Goal: Transaction & Acquisition: Purchase product/service

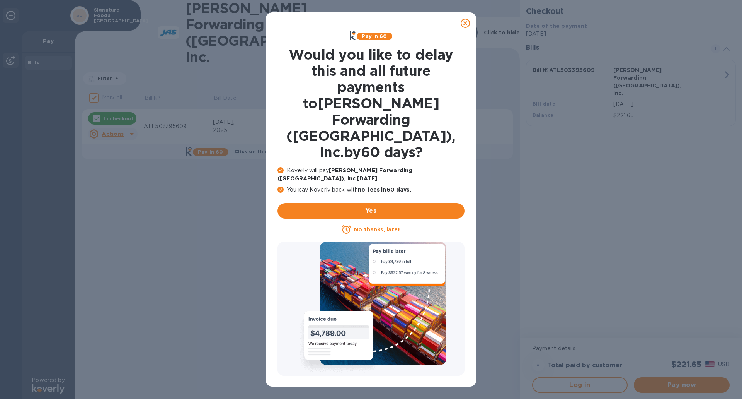
click at [377, 226] on u "No thanks, later" at bounding box center [377, 229] width 46 height 6
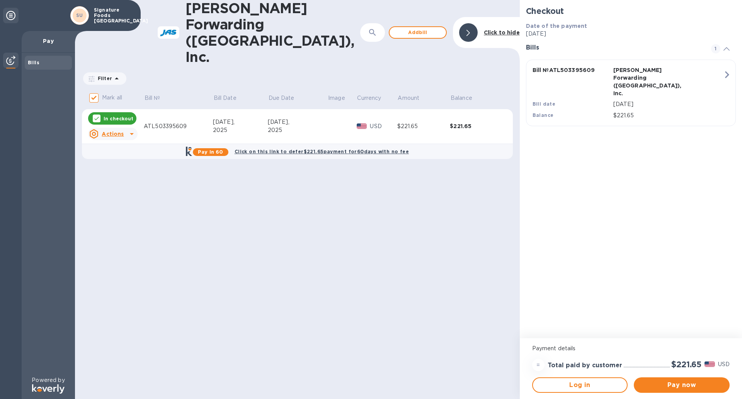
click at [249, 126] on div "2025" at bounding box center [240, 130] width 55 height 8
click at [651, 384] on span "Pay now" at bounding box center [682, 384] width 84 height 9
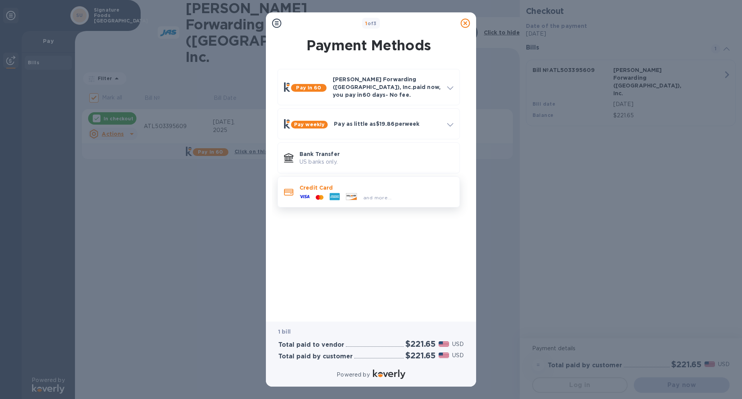
click at [341, 184] on p "Credit Card" at bounding box center [377, 188] width 154 height 8
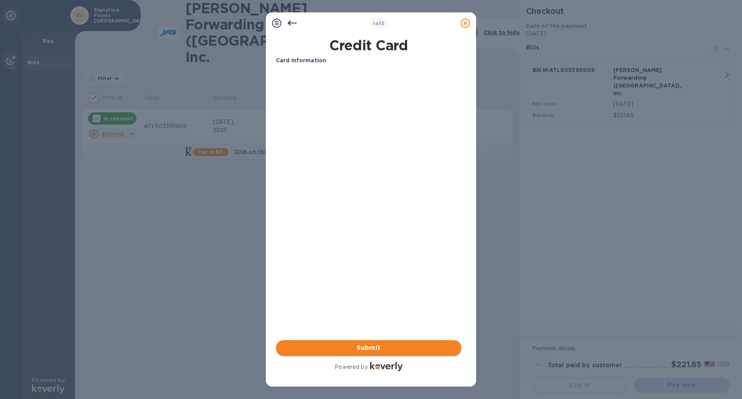
click at [347, 349] on span "Submit" at bounding box center [368, 347] width 173 height 9
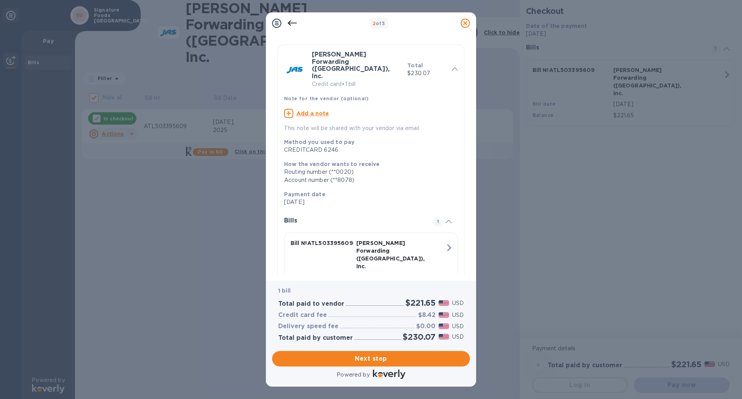
scroll to position [24, 0]
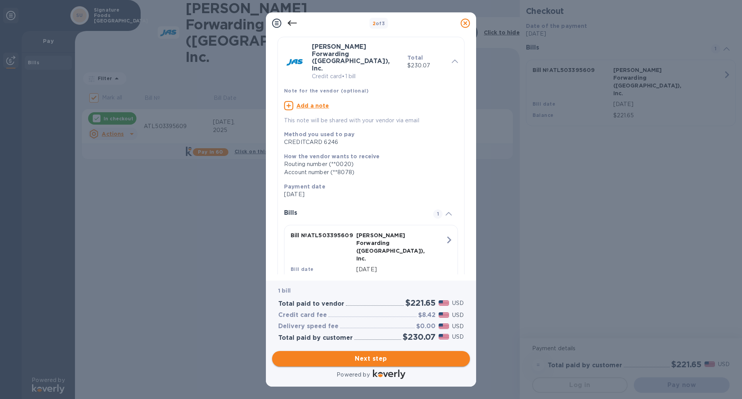
click at [388, 358] on span "Next step" at bounding box center [371, 358] width 186 height 9
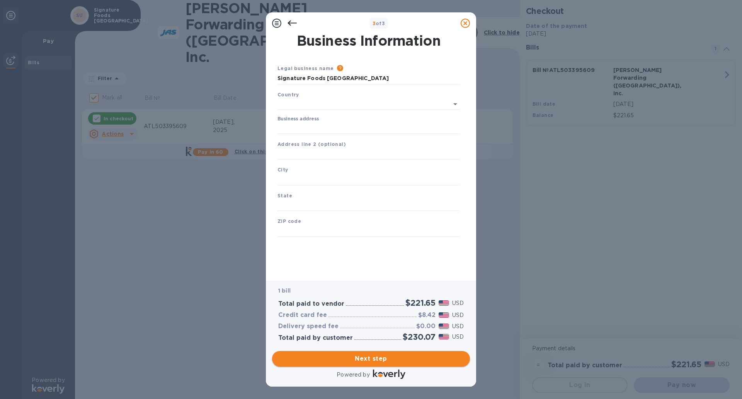
scroll to position [0, 0]
type input "[GEOGRAPHIC_DATA]"
click at [323, 127] on input "Business address" at bounding box center [369, 127] width 182 height 12
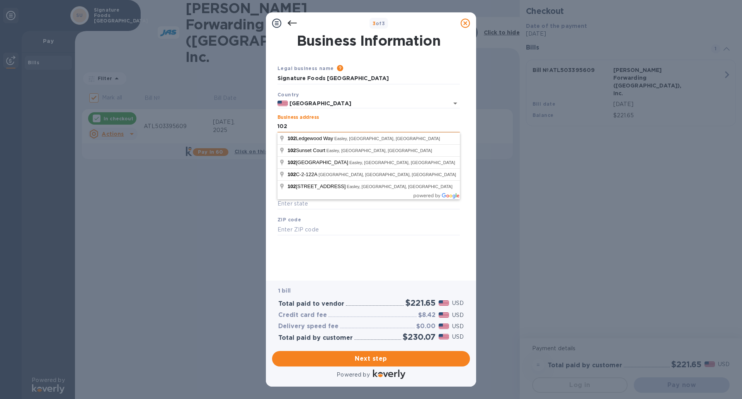
type input "[STREET_ADDRESS]"
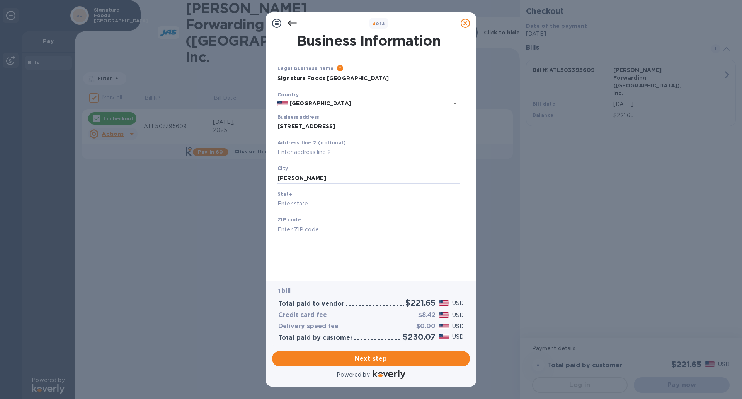
type input "[PERSON_NAME]"
type input "SC"
type input "29642"
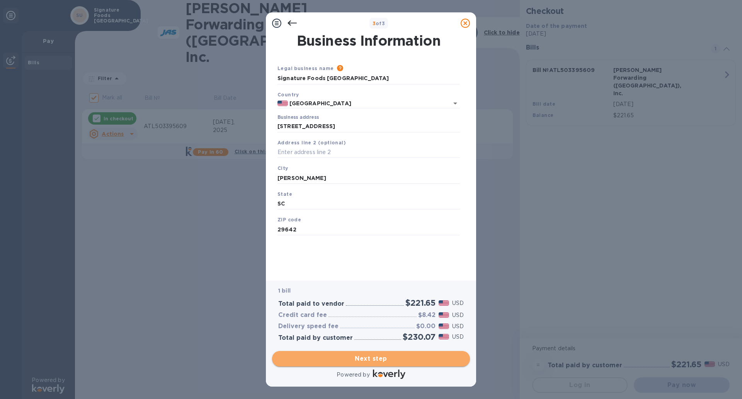
click at [333, 357] on span "Next step" at bounding box center [371, 358] width 186 height 9
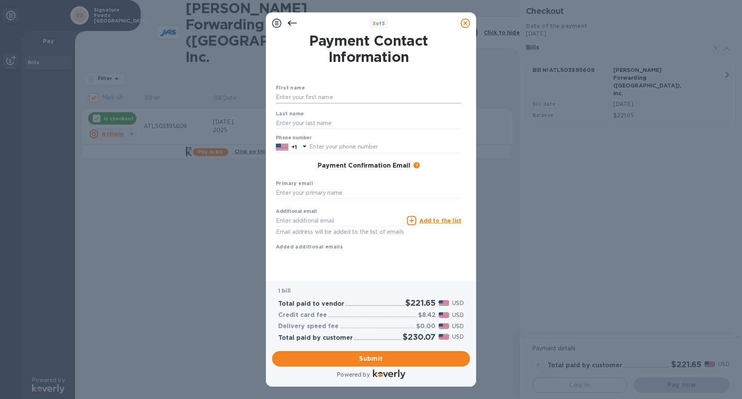
click at [335, 99] on input "text" at bounding box center [369, 98] width 186 height 12
type input "[PERSON_NAME]"
type input "8643632870"
type input "[PERSON_NAME][EMAIL_ADDRESS][PERSON_NAME][DOMAIN_NAME]"
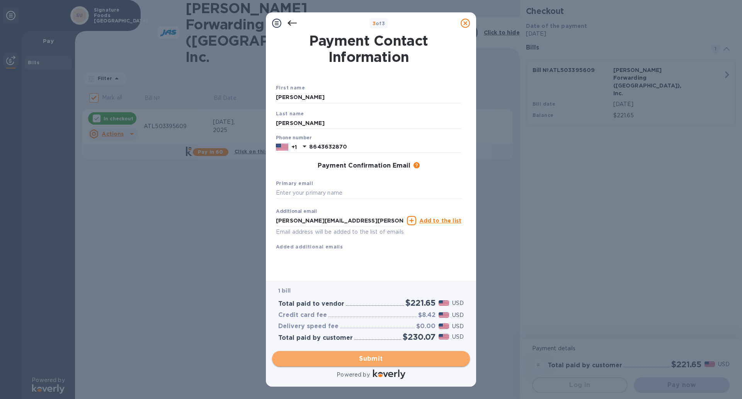
click at [342, 360] on span "Submit" at bounding box center [371, 358] width 186 height 9
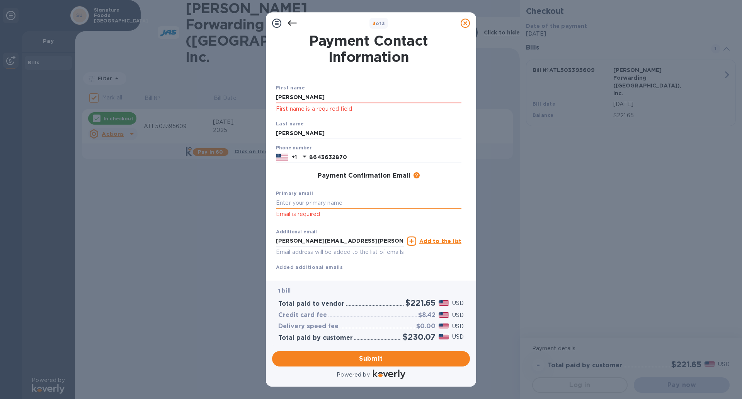
click at [298, 201] on input "text" at bounding box center [369, 203] width 186 height 12
drag, startPoint x: 309, startPoint y: 94, endPoint x: 262, endPoint y: 90, distance: 47.3
click at [262, 90] on div "3 of 3 Payment Contact Information First name [PERSON_NAME] First name is a req…" at bounding box center [371, 199] width 742 height 399
type input "[PERSON_NAME]"
type input "[PERSON_NAME][EMAIL_ADDRESS][PERSON_NAME][DOMAIN_NAME]"
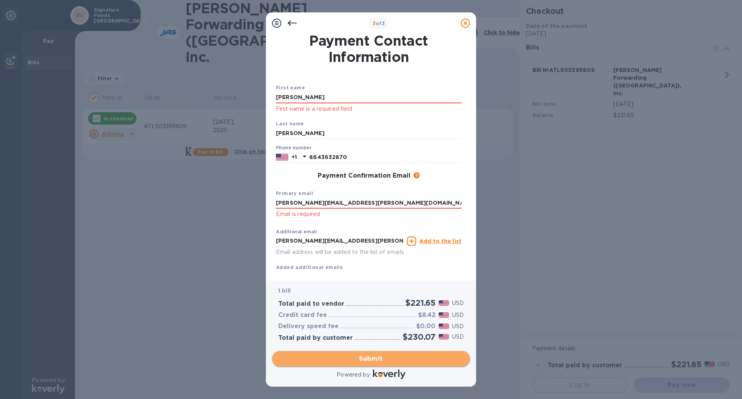
click at [305, 359] on span "Submit" at bounding box center [371, 358] width 186 height 9
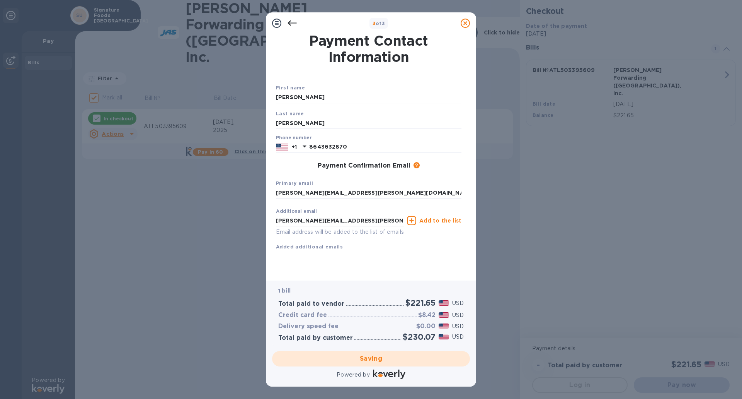
checkbox input "false"
